Goal: Task Accomplishment & Management: Manage account settings

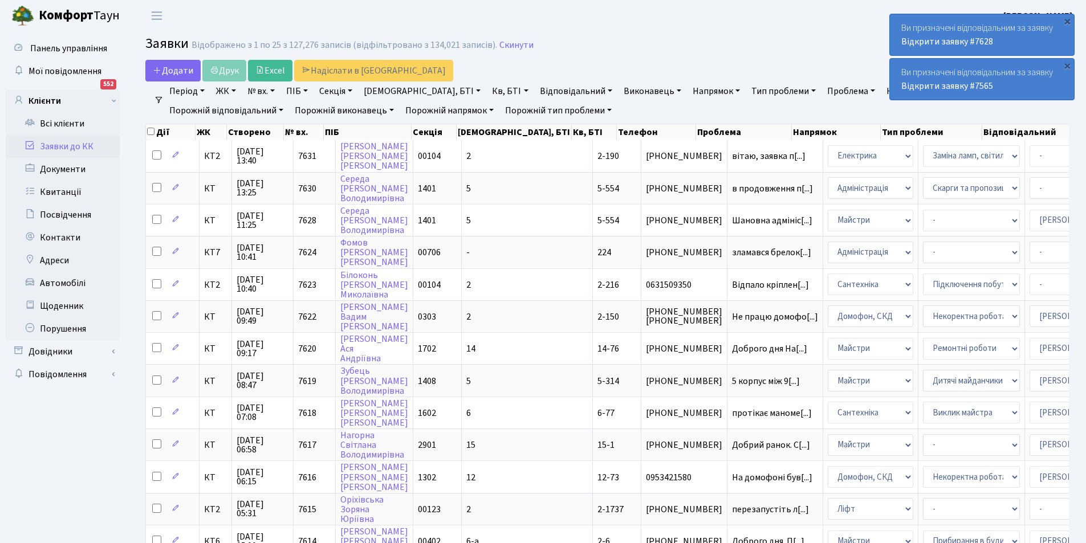
select select "25"
click at [78, 155] on link "Заявки до КК" at bounding box center [63, 146] width 114 height 23
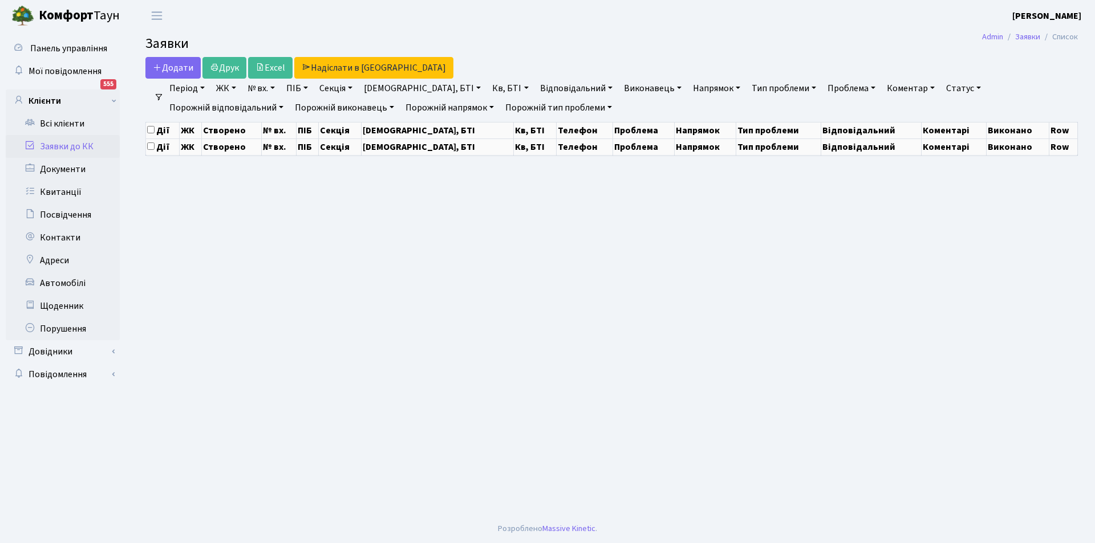
select select "25"
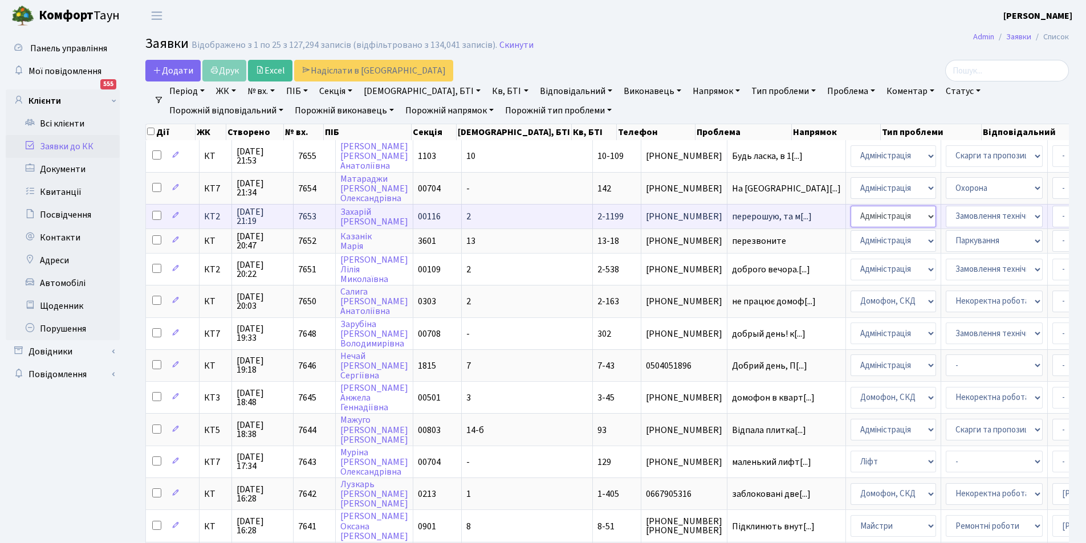
click at [851, 218] on select "- Адміністрація Домофон, СКД Ліфт Майстри Сантехніка Економічний відділ Електри…" at bounding box center [894, 217] width 86 height 22
select select "1"
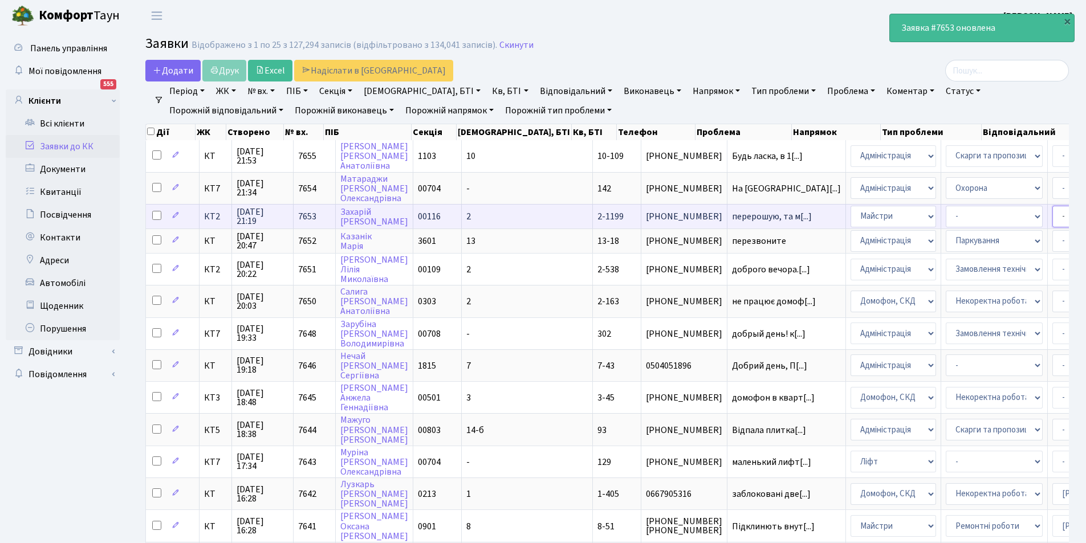
click at [1052, 221] on select "- Адміністратор ЖК КТ Вижул В. В. Гордієнко Н.В. Дядюшкін Д.Ю. Кипчук Т. А. Кла…" at bounding box center [1100, 217] width 97 height 22
select select "42"
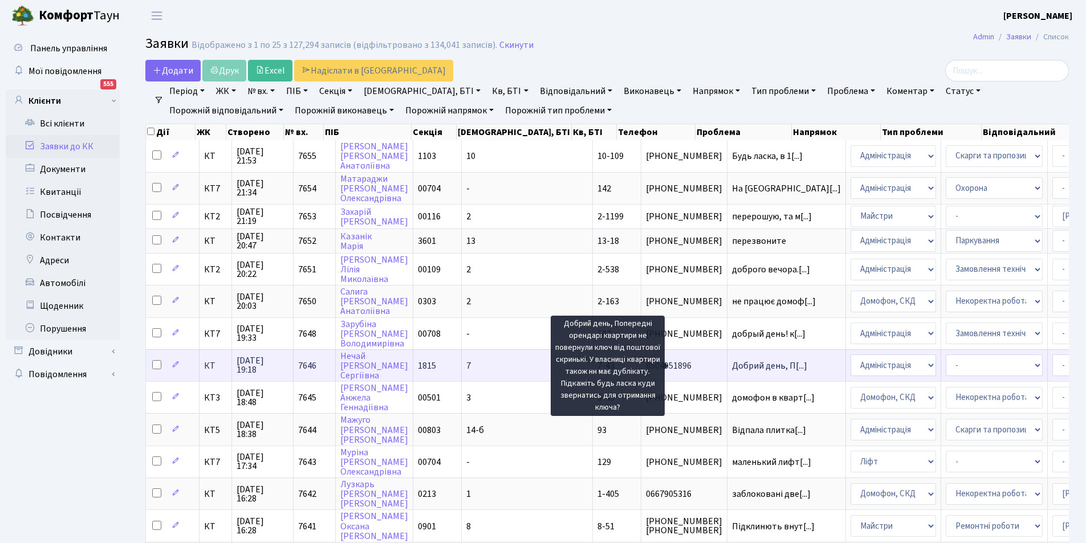
click at [732, 362] on span "Добрий день, П[...]" at bounding box center [769, 366] width 75 height 13
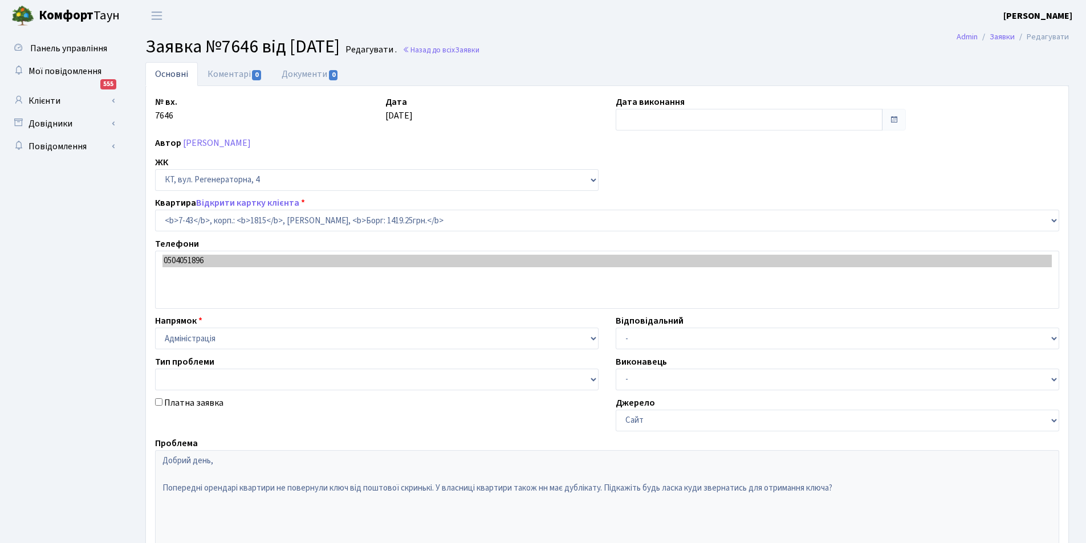
select select "5178"
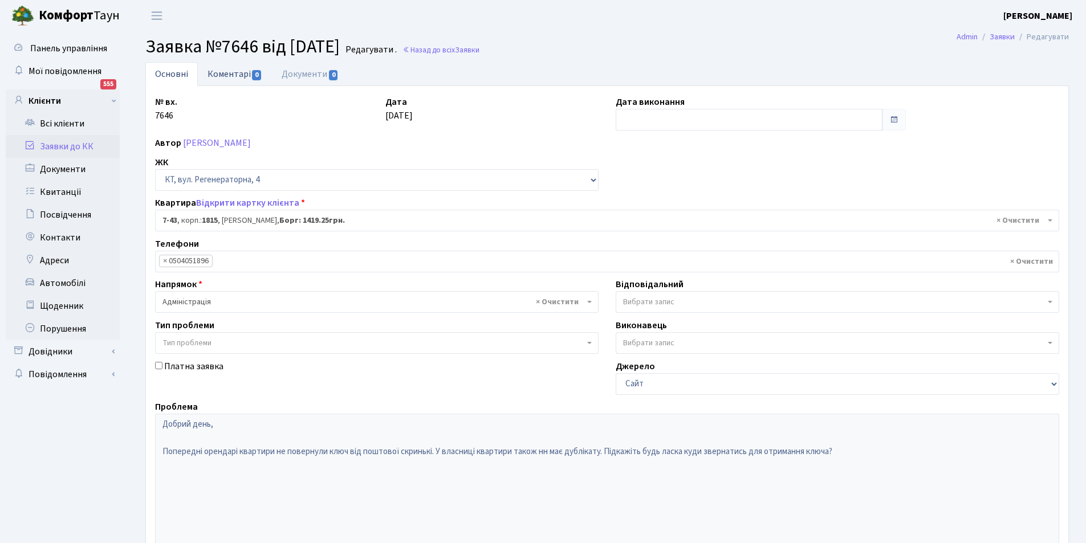
click at [231, 81] on link "Коментарі 0" at bounding box center [235, 73] width 74 height 23
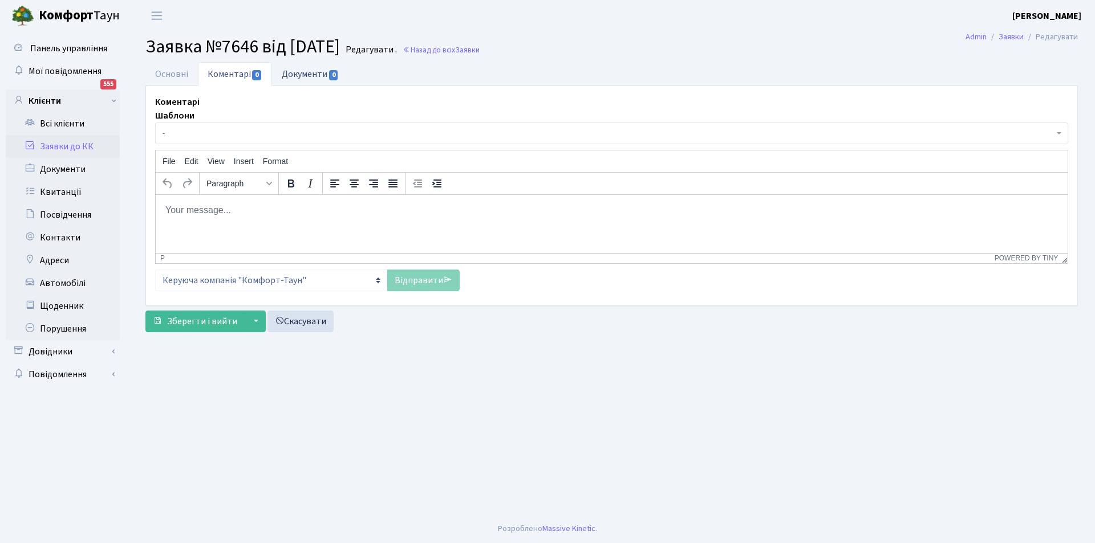
click at [315, 70] on link "Документи 0" at bounding box center [310, 73] width 76 height 23
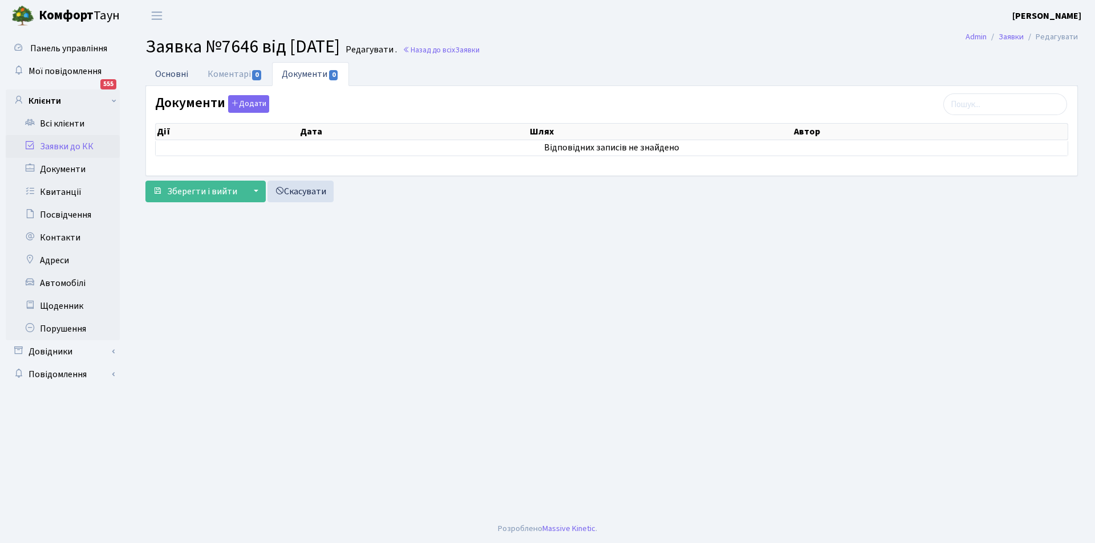
click at [177, 75] on link "Основні" at bounding box center [171, 73] width 52 height 23
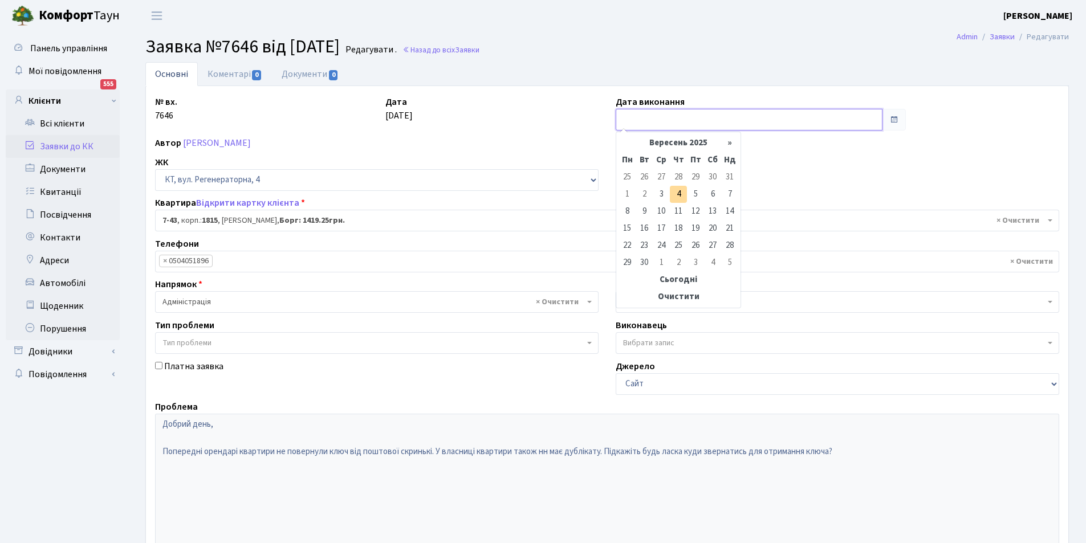
click at [649, 119] on input "text" at bounding box center [749, 120] width 267 height 22
click at [675, 194] on td "4" at bounding box center [678, 194] width 17 height 17
type input "[DATE]"
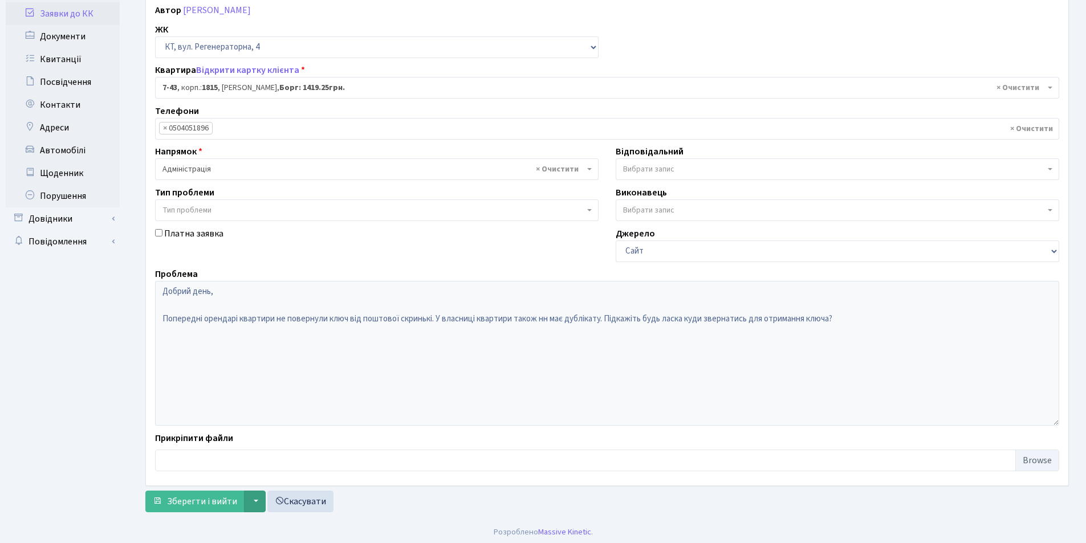
scroll to position [136, 0]
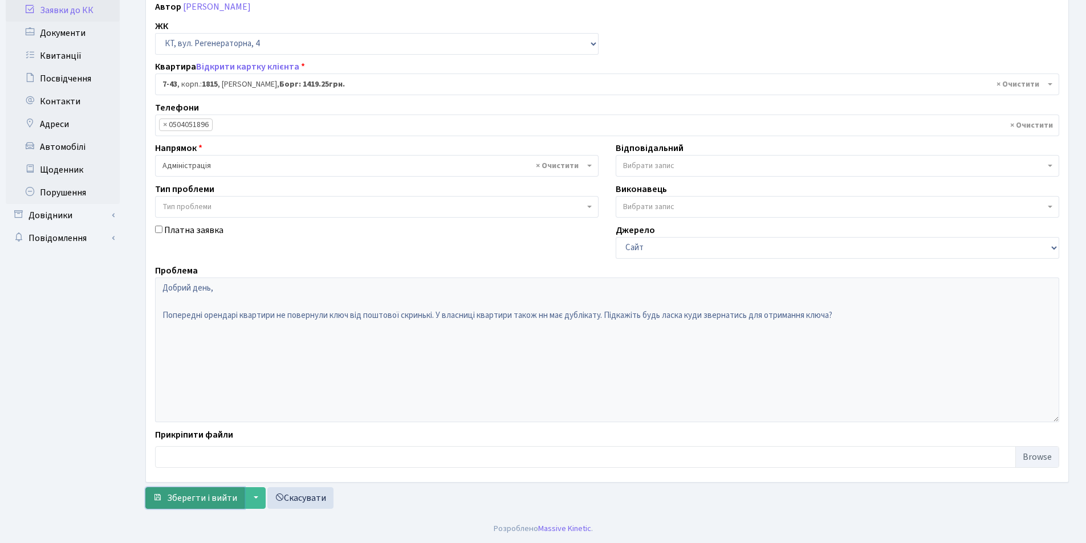
click at [181, 499] on span "Зберегти і вийти" at bounding box center [202, 498] width 70 height 13
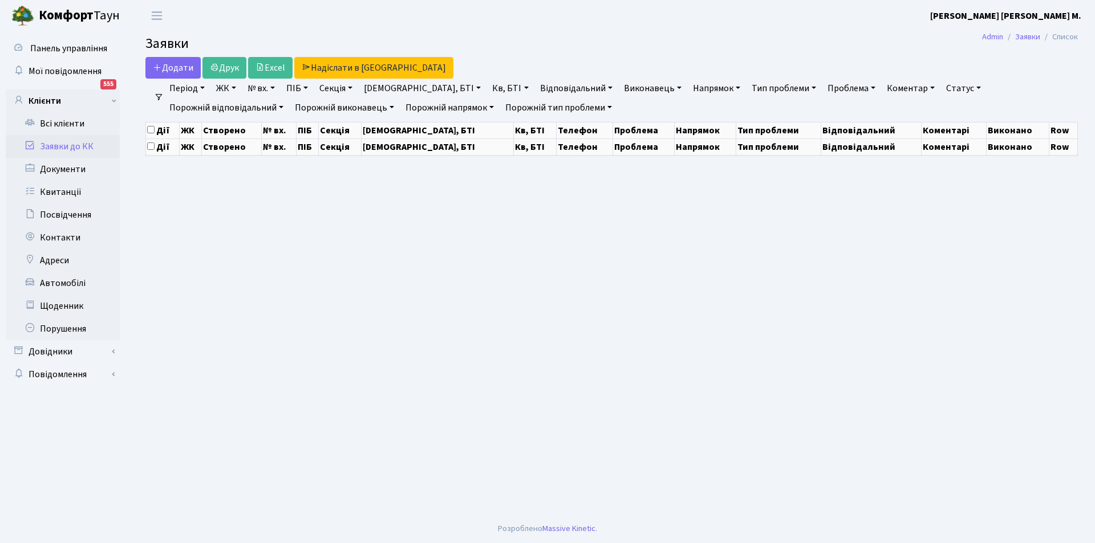
select select "25"
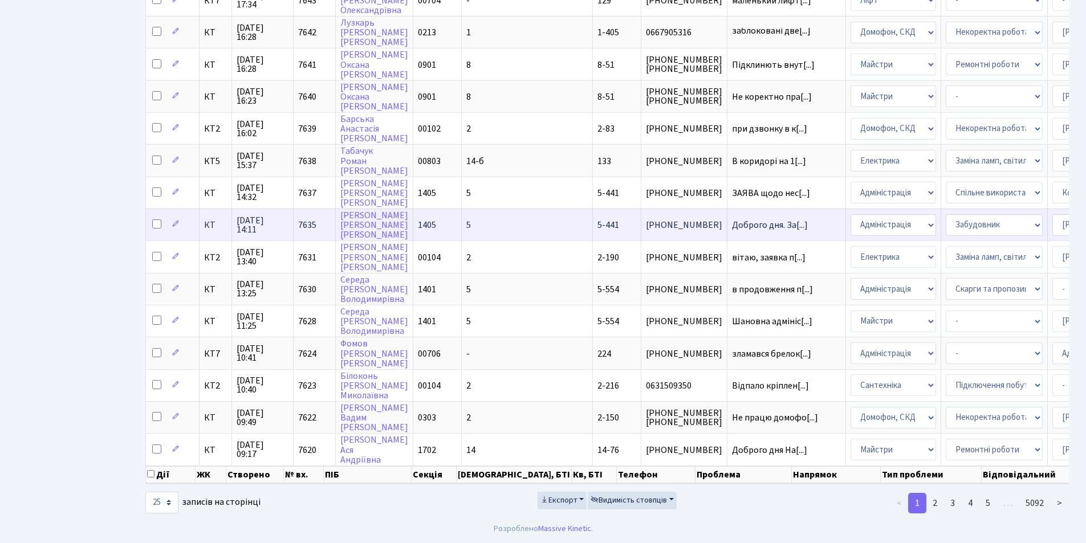
scroll to position [470, 0]
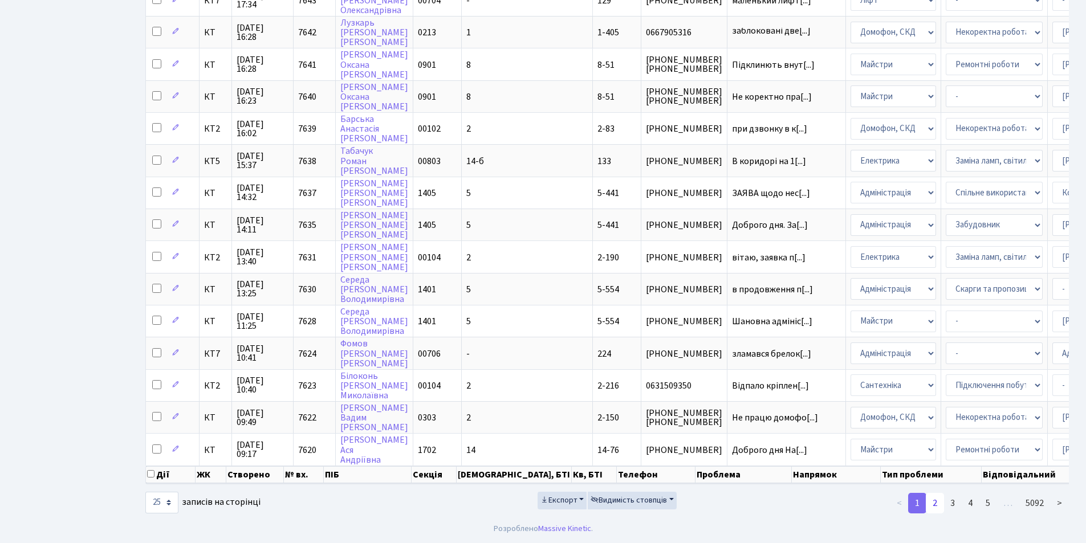
click at [940, 501] on link "2" at bounding box center [935, 503] width 18 height 21
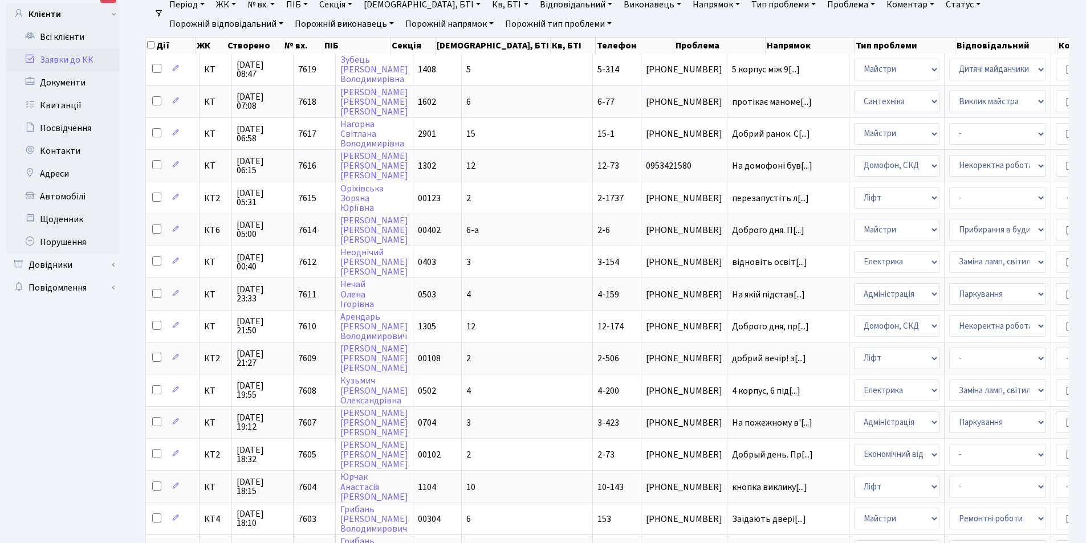
scroll to position [0, 0]
